Goal: Transaction & Acquisition: Purchase product/service

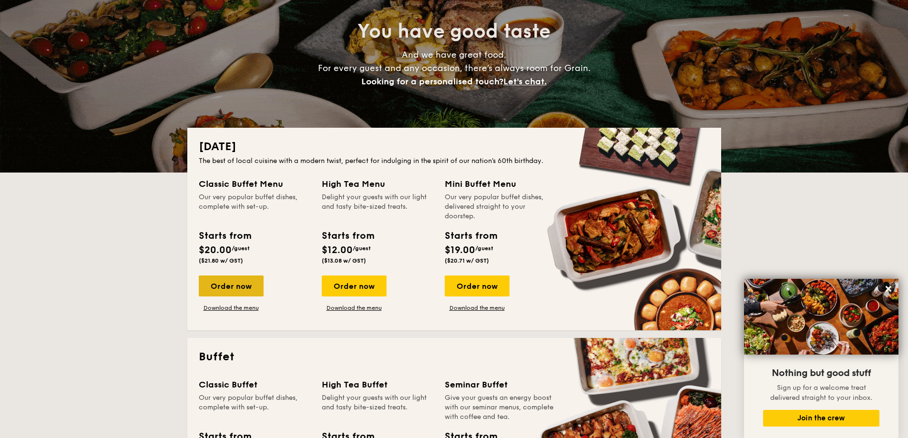
scroll to position [95, 0]
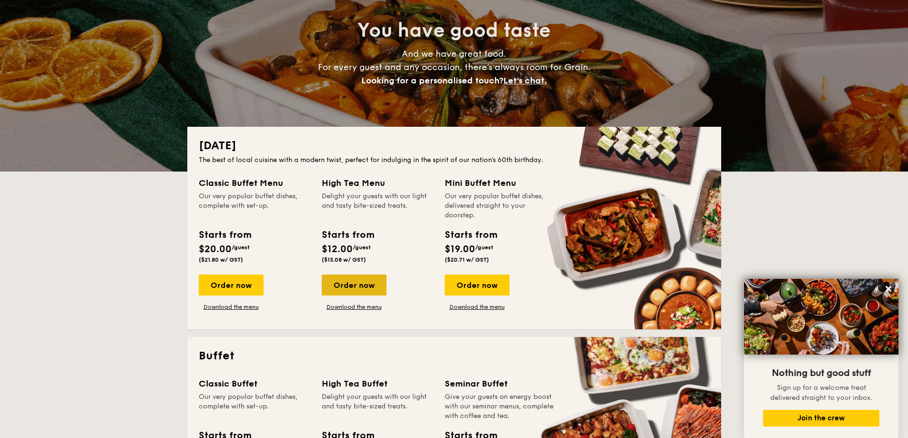
click at [351, 287] on div "Order now" at bounding box center [354, 284] width 65 height 21
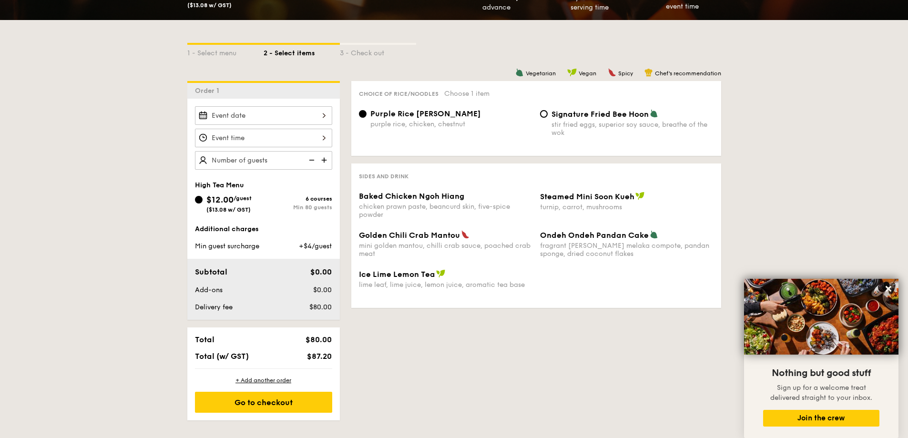
scroll to position [238, 0]
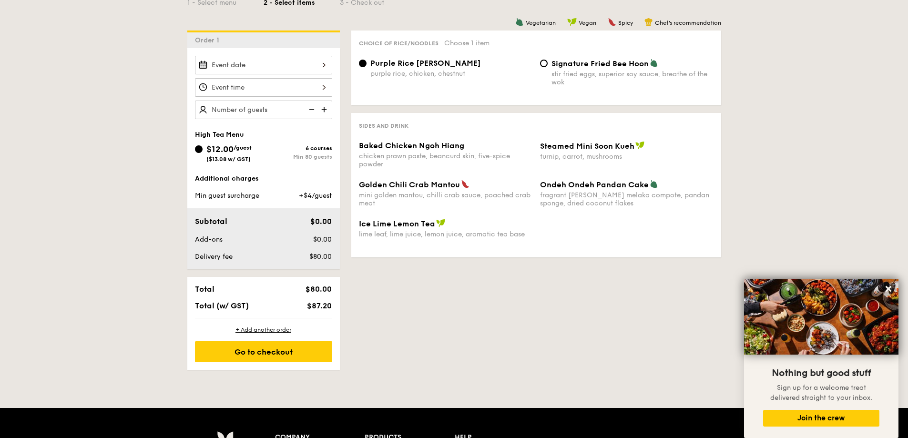
click at [324, 111] on img at bounding box center [325, 110] width 14 height 18
click at [324, 110] on img at bounding box center [325, 110] width 14 height 18
click at [324, 111] on img at bounding box center [325, 110] width 14 height 18
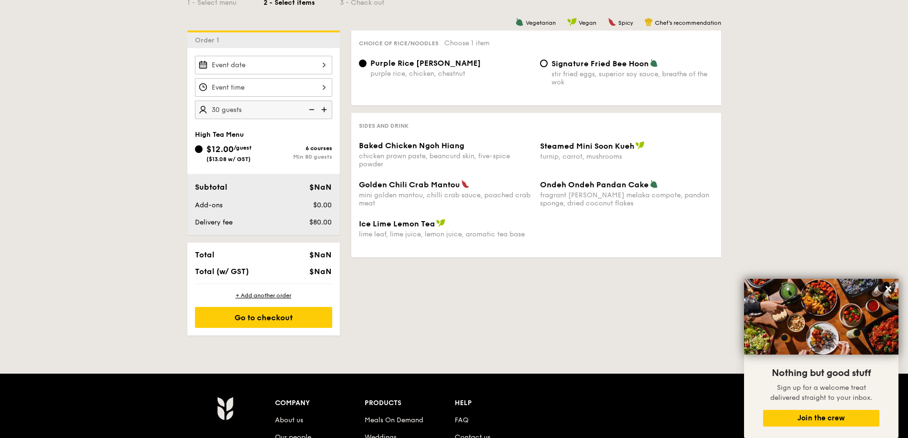
click at [311, 110] on img at bounding box center [310, 110] width 14 height 18
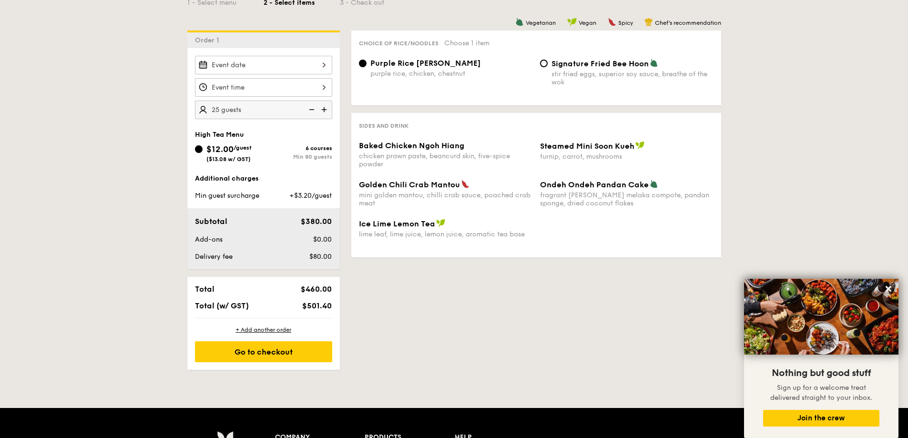
click at [311, 110] on img at bounding box center [310, 110] width 14 height 18
type input "20 guests"
click at [311, 110] on img at bounding box center [310, 110] width 14 height 18
click at [312, 110] on img at bounding box center [310, 110] width 14 height 18
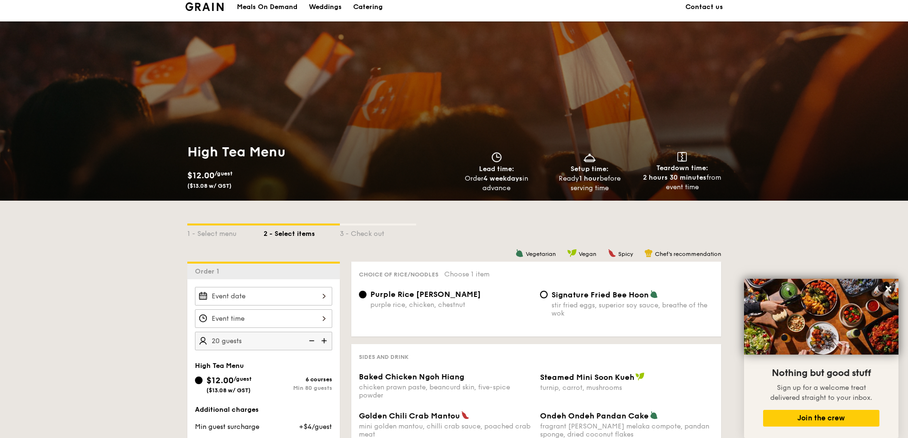
scroll to position [0, 0]
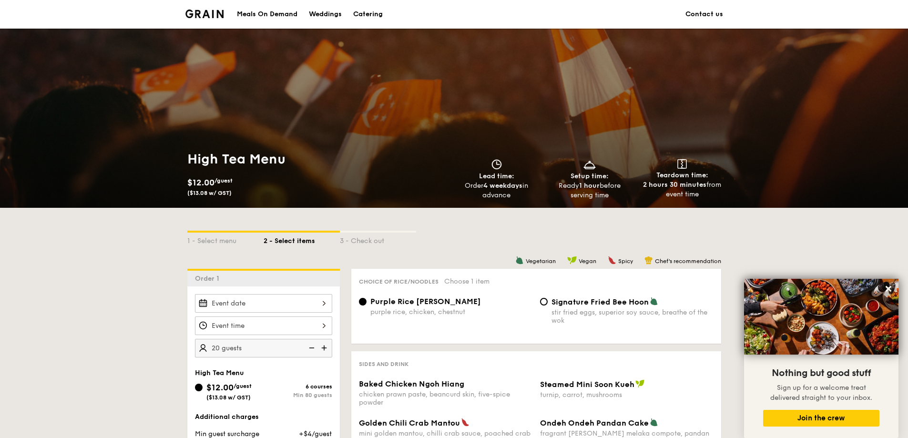
click at [374, 13] on div "Catering" at bounding box center [368, 14] width 30 height 29
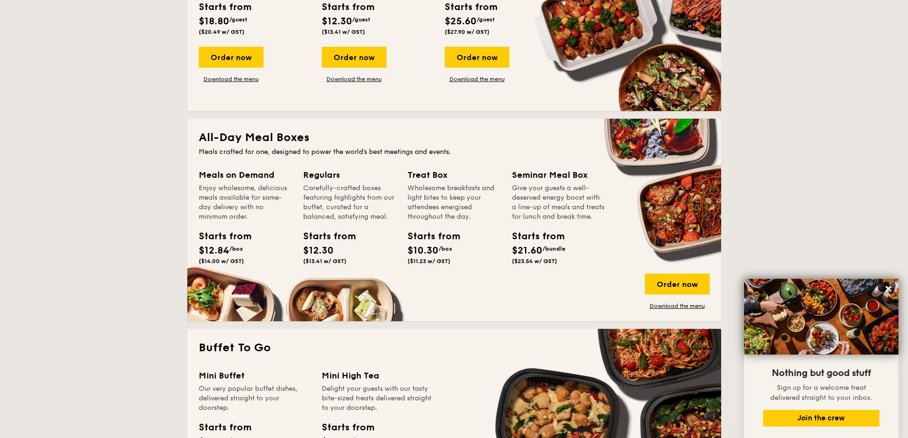
scroll to position [572, 0]
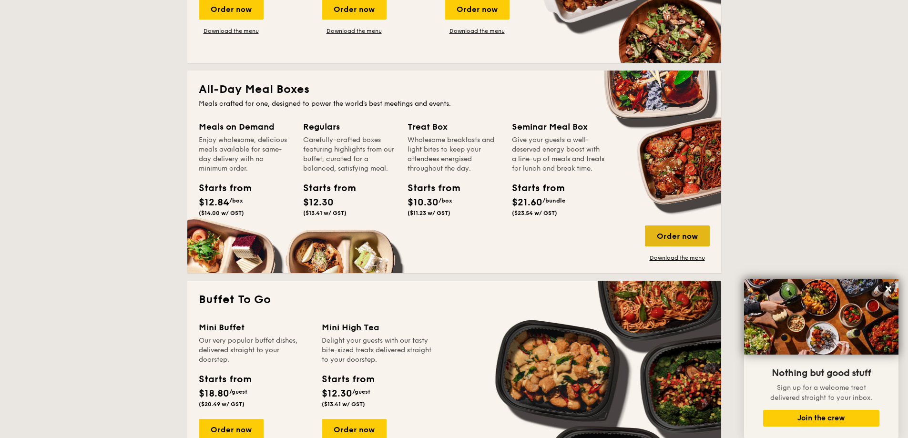
click at [678, 239] on div "Order now" at bounding box center [677, 235] width 65 height 21
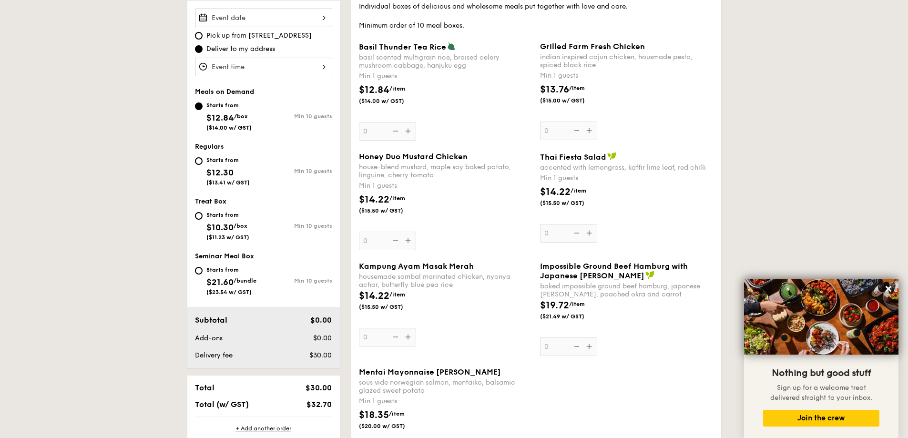
scroll to position [286, 0]
click at [407, 131] on div "Basil Thunder Tea [PERSON_NAME] scented multigrain rice, braised celery mushroo…" at bounding box center [445, 90] width 173 height 99
click at [407, 131] on input "0" at bounding box center [387, 130] width 57 height 19
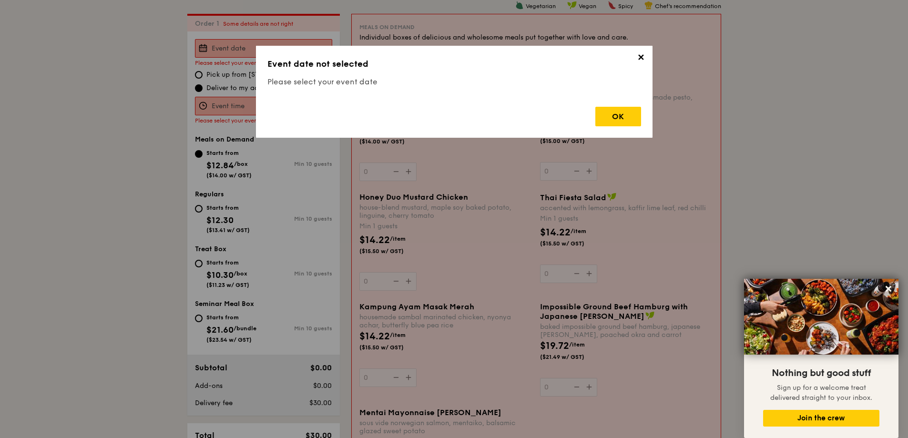
scroll to position [254, 0]
click at [625, 119] on div "OK" at bounding box center [618, 117] width 46 height 20
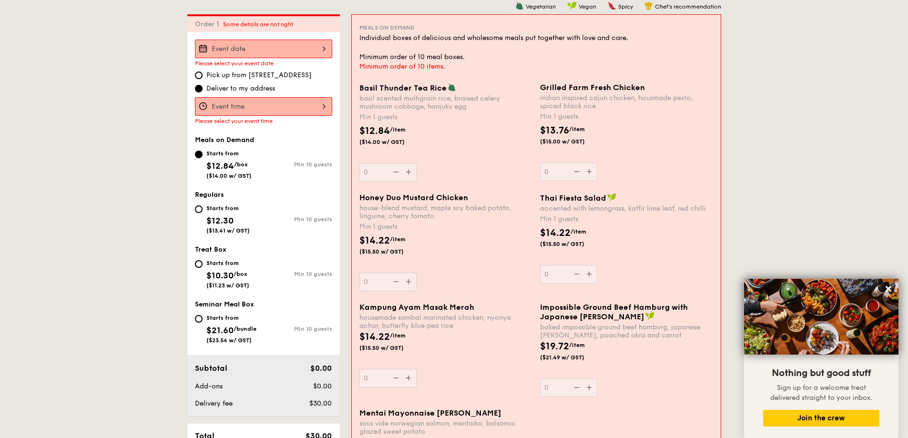
click at [324, 51] on div at bounding box center [263, 49] width 137 height 19
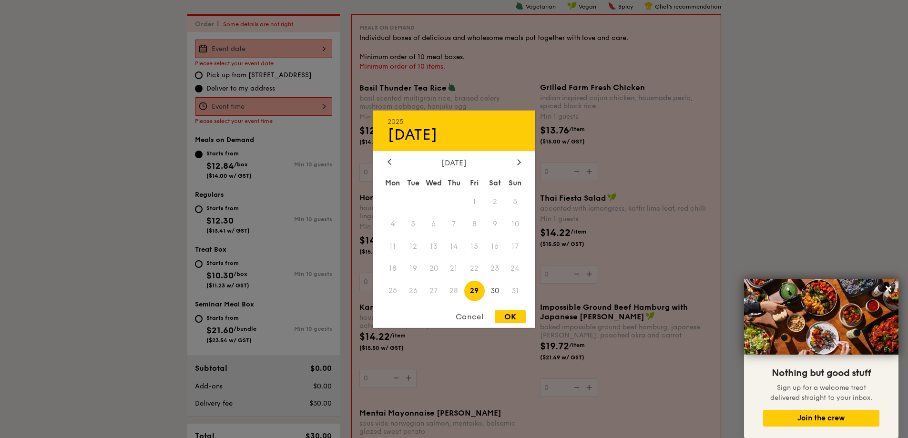
click at [474, 292] on span "29" at bounding box center [474, 291] width 20 height 20
click at [513, 315] on div "OK" at bounding box center [510, 316] width 31 height 13
type input "[DATE]"
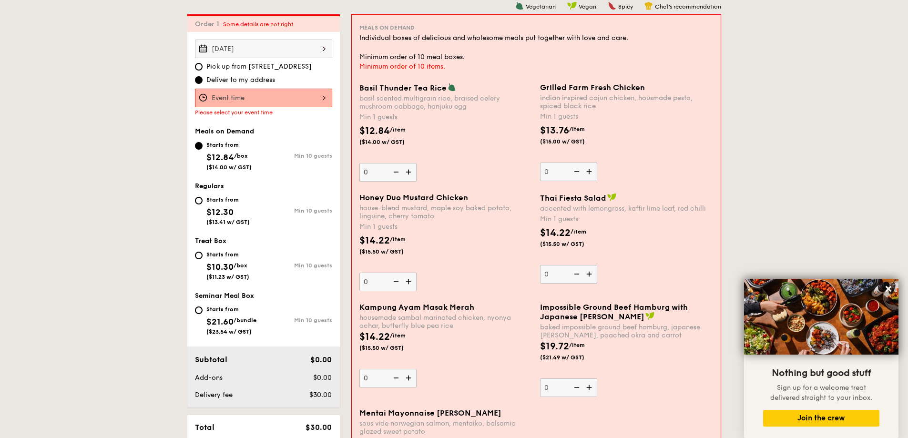
click at [323, 95] on div at bounding box center [263, 98] width 137 height 19
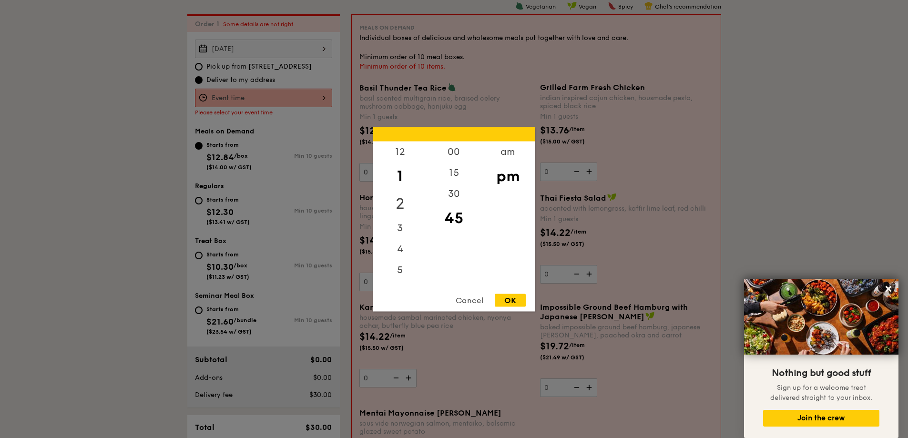
click at [396, 201] on div "2" at bounding box center [400, 204] width 54 height 28
click at [506, 300] on div "OK" at bounding box center [510, 299] width 31 height 13
type input "2:45PM"
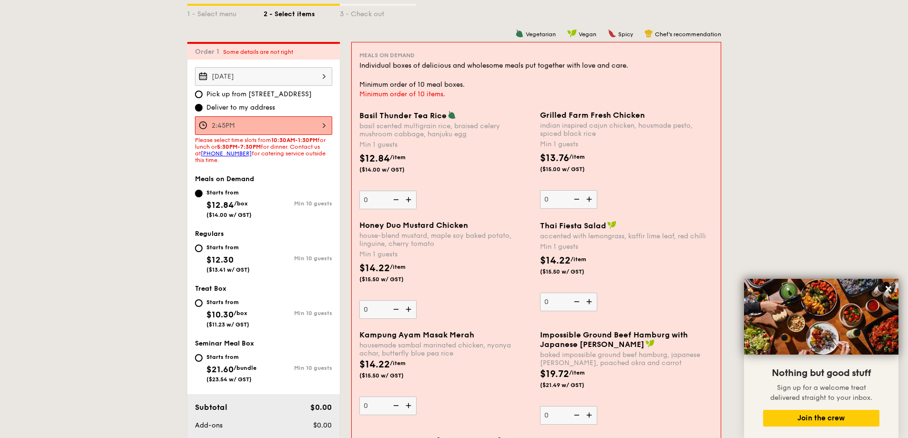
scroll to position [111, 0]
